Goal: Browse casually

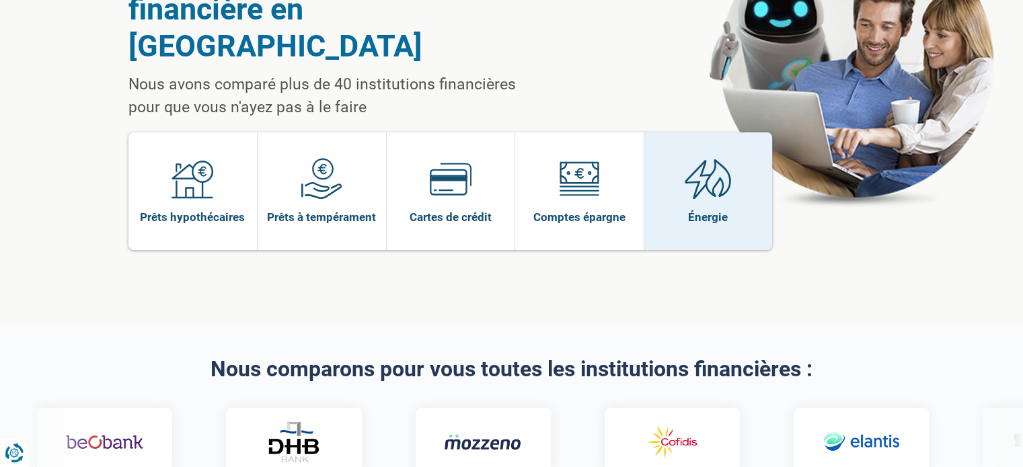
scroll to position [202, 0]
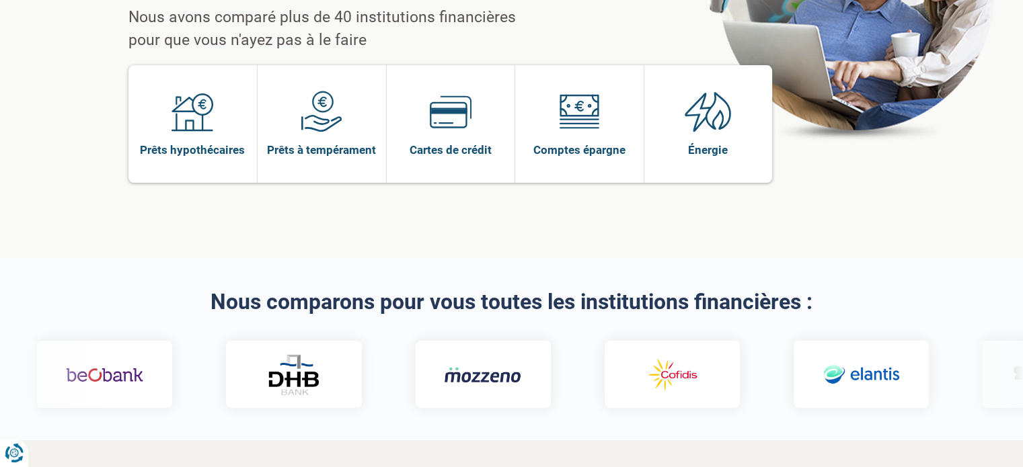
drag, startPoint x: 718, startPoint y: 339, endPoint x: 753, endPoint y: 338, distance: 34.3
click at [864, 314] on div at bounding box center [511, 361] width 1023 height 94
drag, startPoint x: 963, startPoint y: 328, endPoint x: 932, endPoint y: 282, distance: 55.6
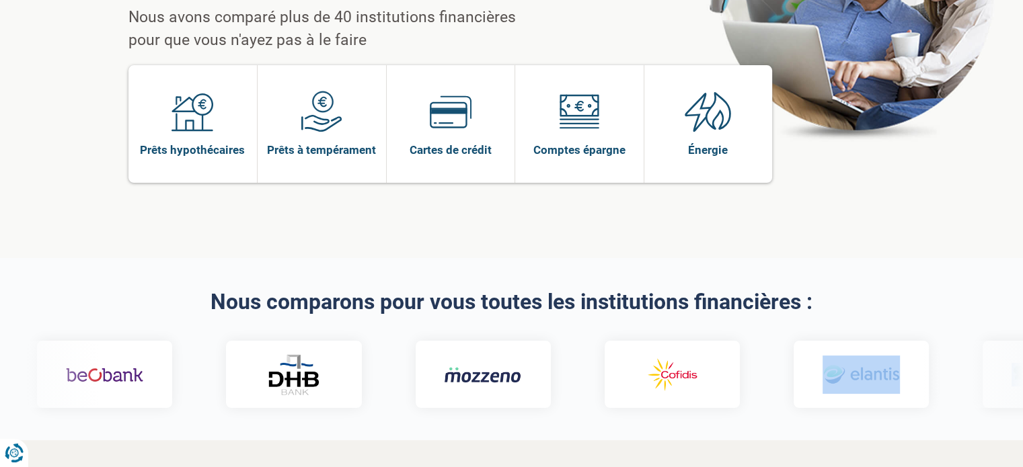
click at [932, 314] on div at bounding box center [511, 361] width 1023 height 94
click at [928, 314] on div at bounding box center [511, 361] width 1023 height 94
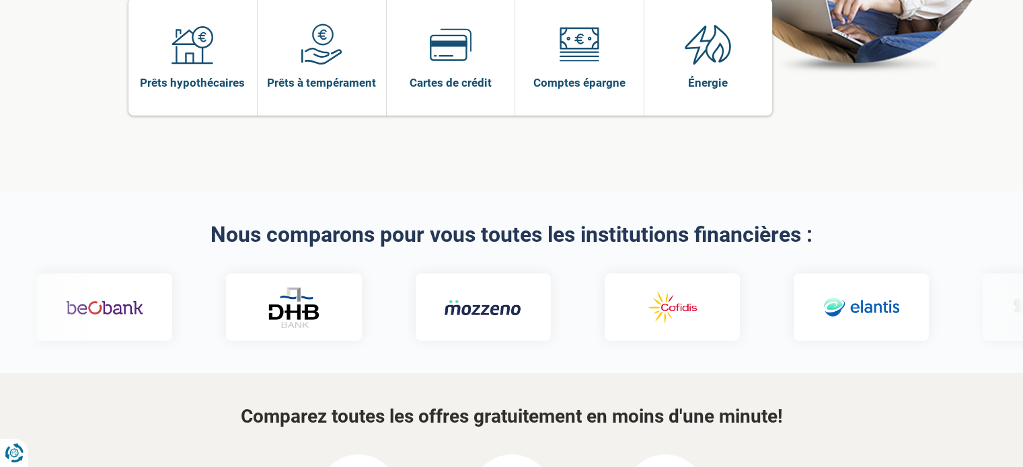
scroll to position [336, 0]
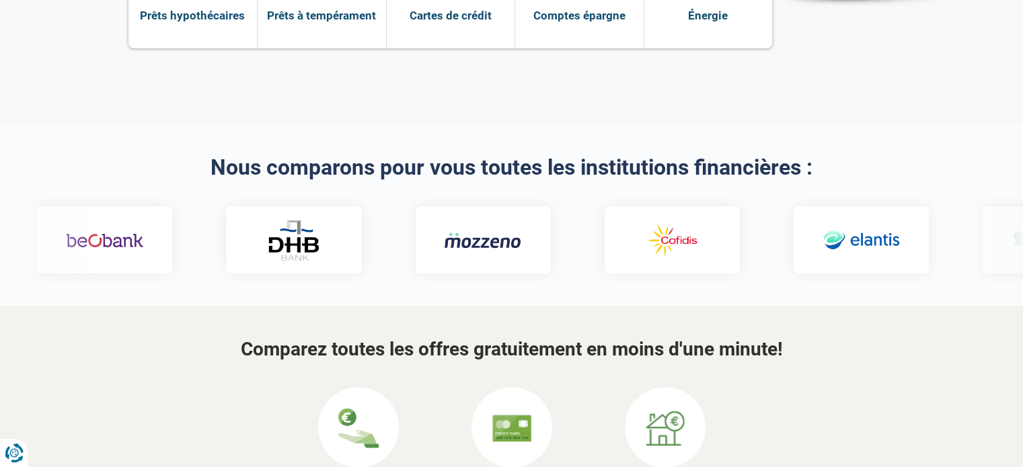
drag, startPoint x: 805, startPoint y: 207, endPoint x: 550, endPoint y: 226, distance: 256.4
